Goal: Check status: Check status

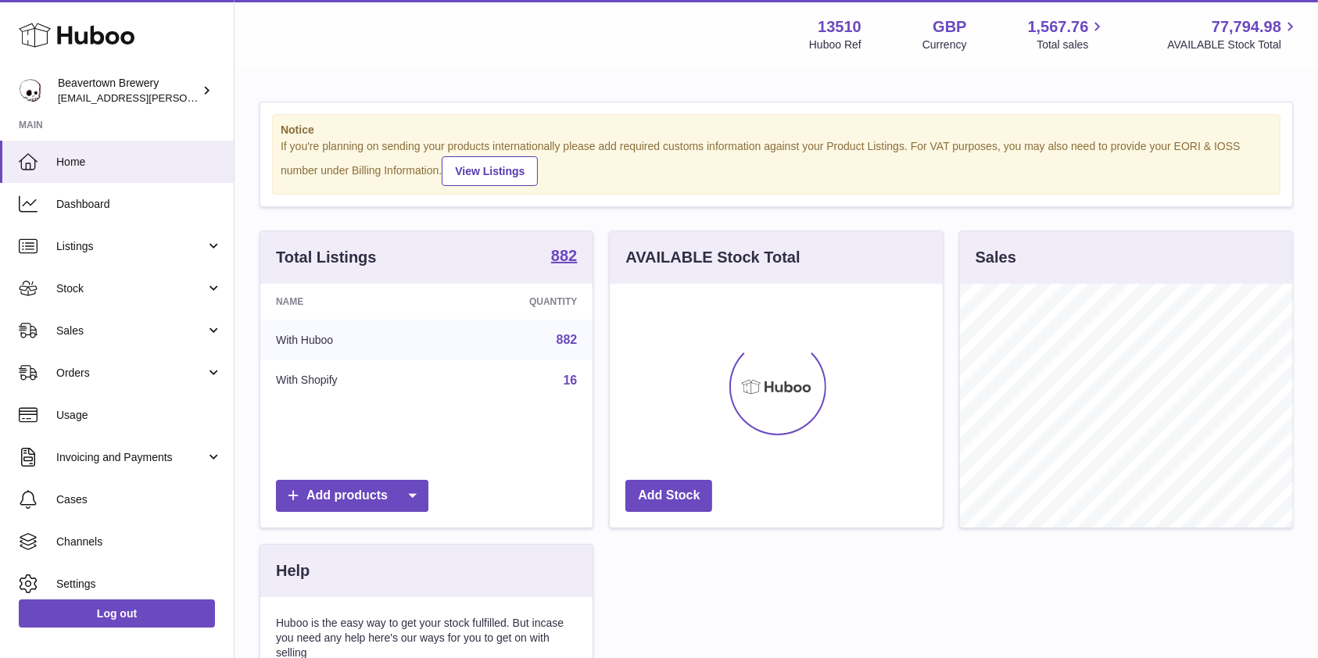
scroll to position [244, 332]
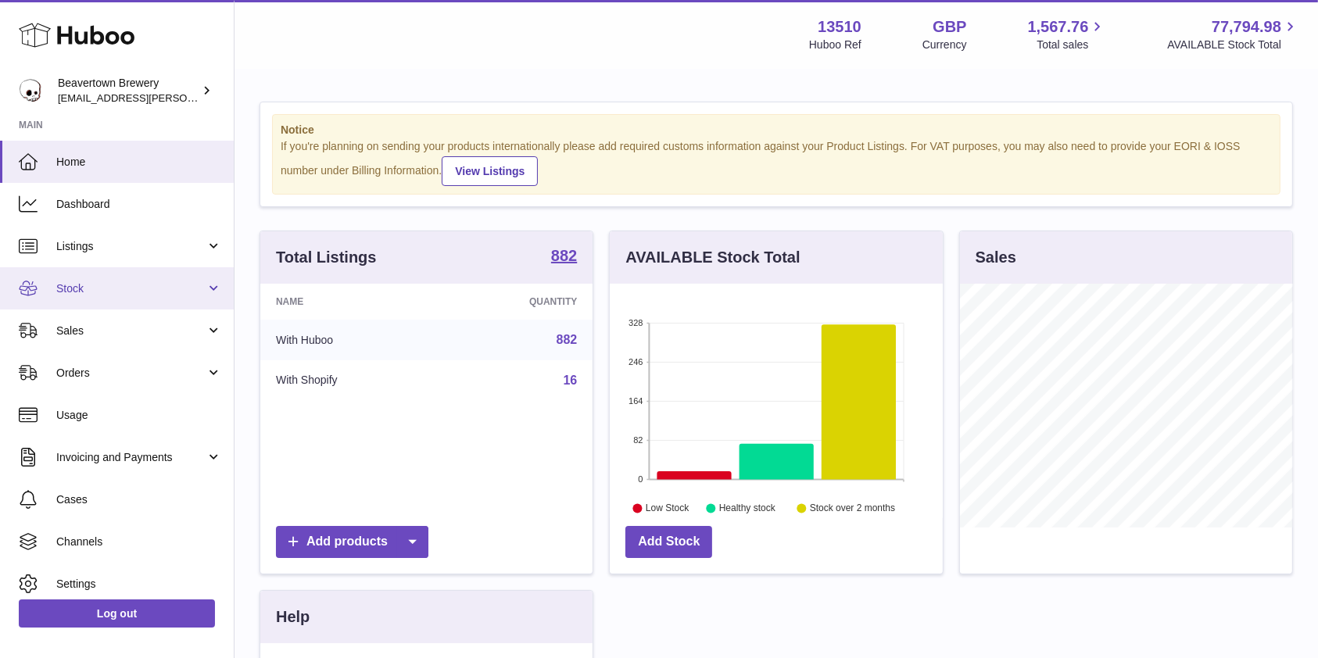
click at [125, 297] on link "Stock" at bounding box center [117, 288] width 234 height 42
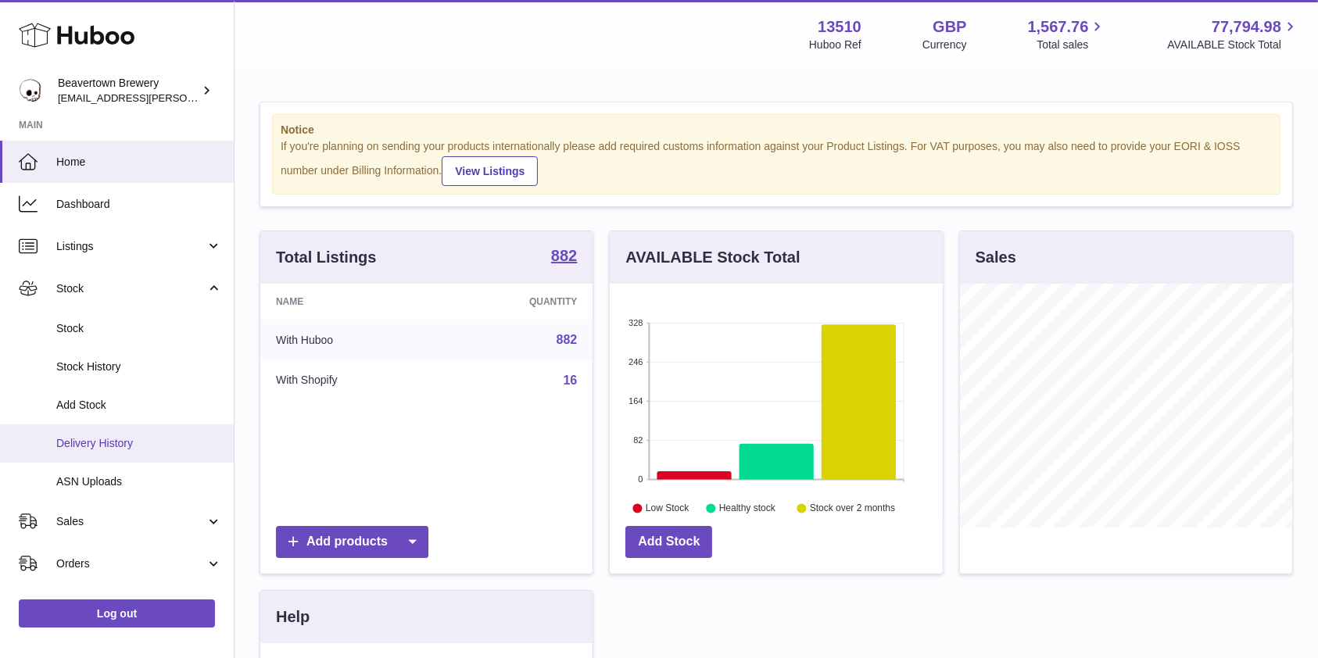
click at [100, 439] on span "Delivery History" at bounding box center [139, 443] width 166 height 15
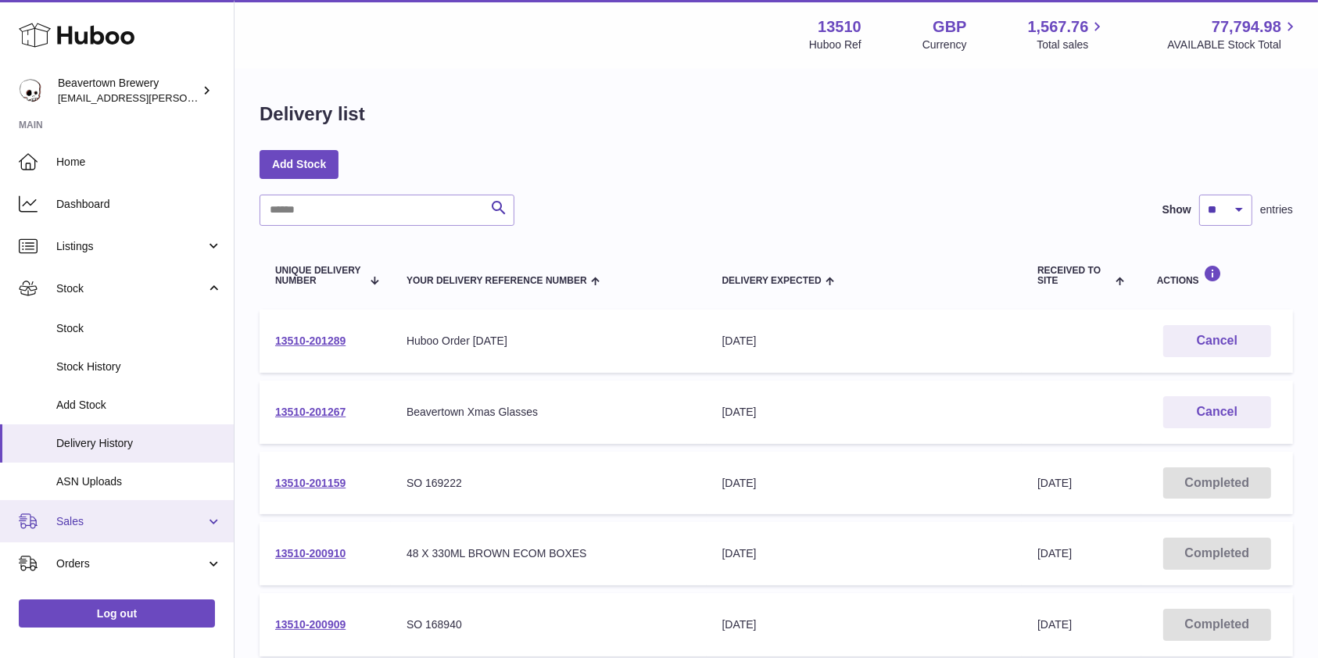
click at [110, 533] on link "Sales" at bounding box center [117, 521] width 234 height 42
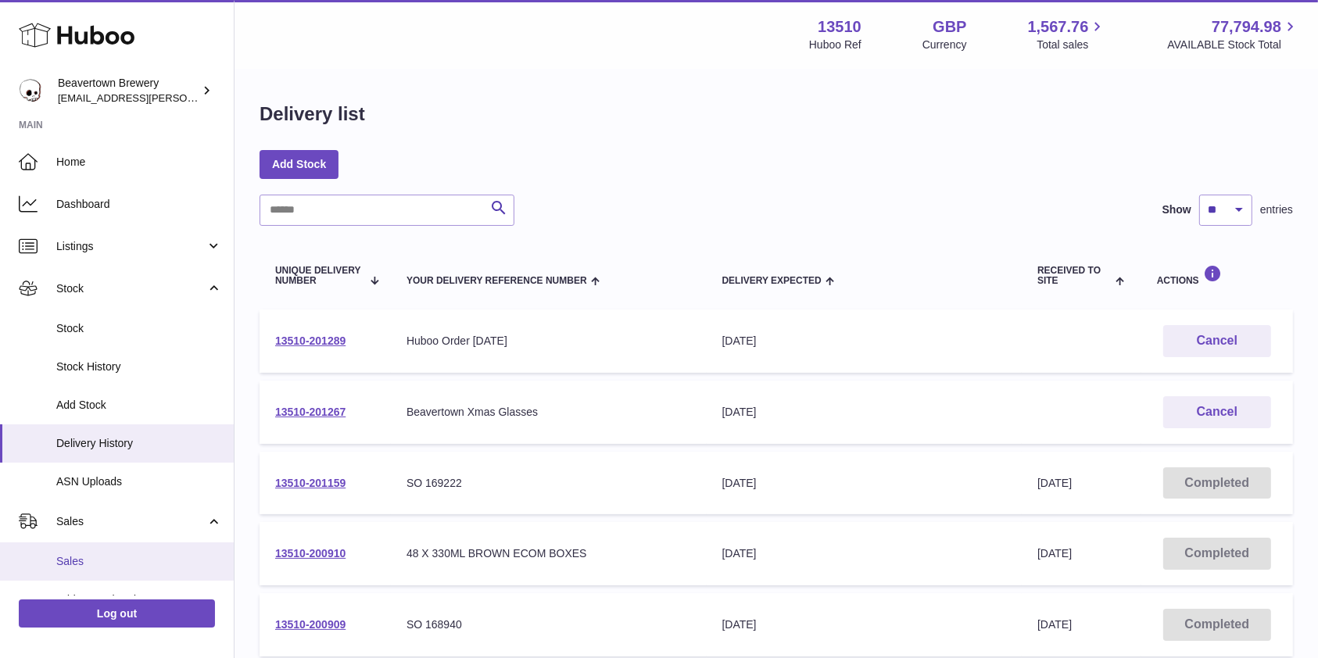
click at [100, 557] on span "Sales" at bounding box center [139, 561] width 166 height 15
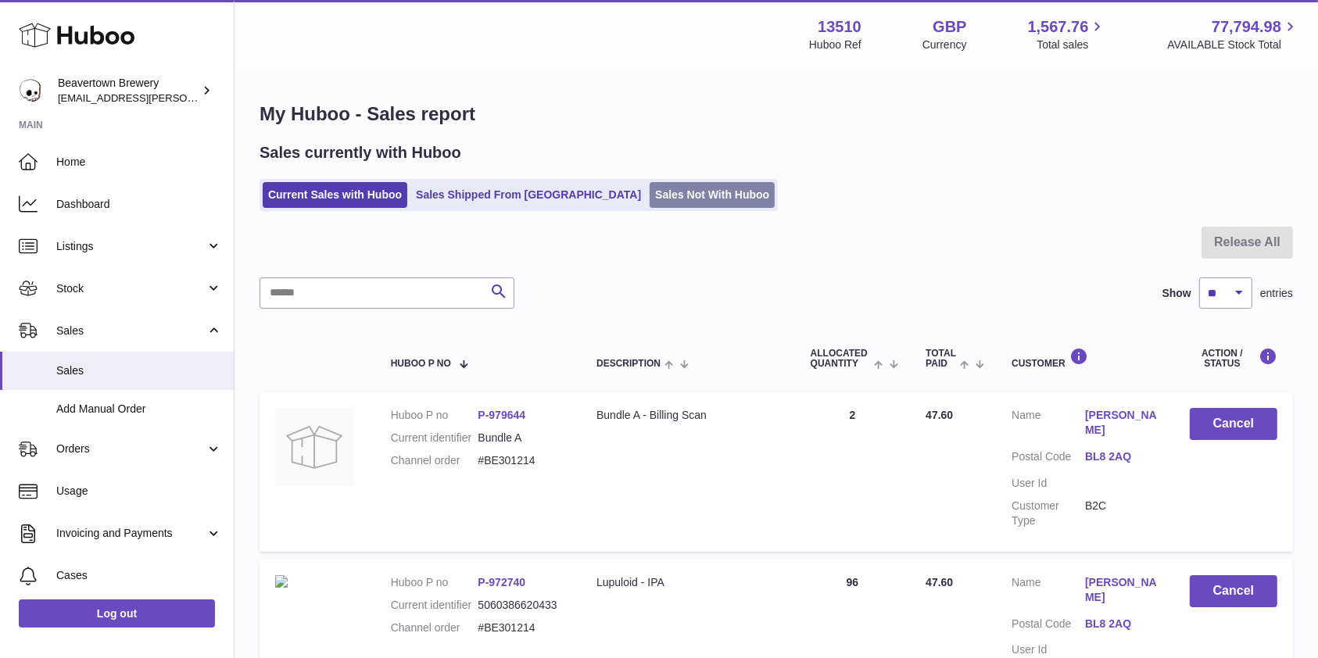
click at [651, 204] on link "Sales Not With Huboo" at bounding box center [712, 195] width 125 height 26
